Goal: Task Accomplishment & Management: Manage account settings

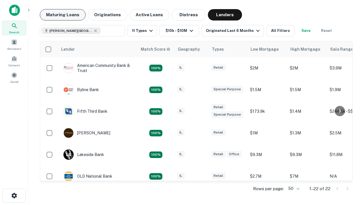
click at [63, 15] on button "Maturing Loans" at bounding box center [63, 14] width 46 height 11
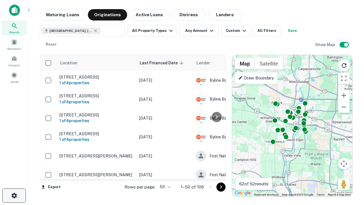
click at [14, 196] on icon "button" at bounding box center [14, 195] width 7 height 7
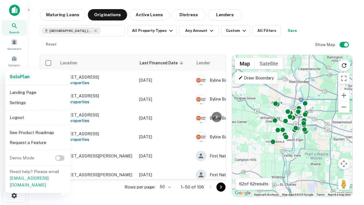
click at [38, 117] on li "Logout" at bounding box center [37, 117] width 61 height 10
